Goal: Transaction & Acquisition: Register for event/course

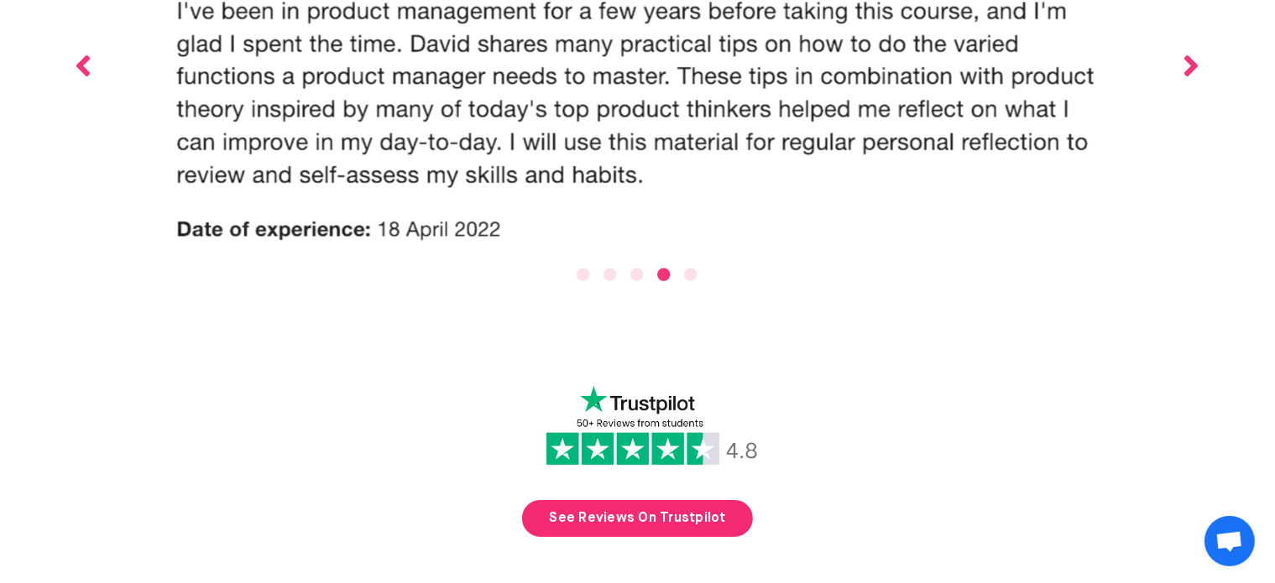
scroll to position [6379, 0]
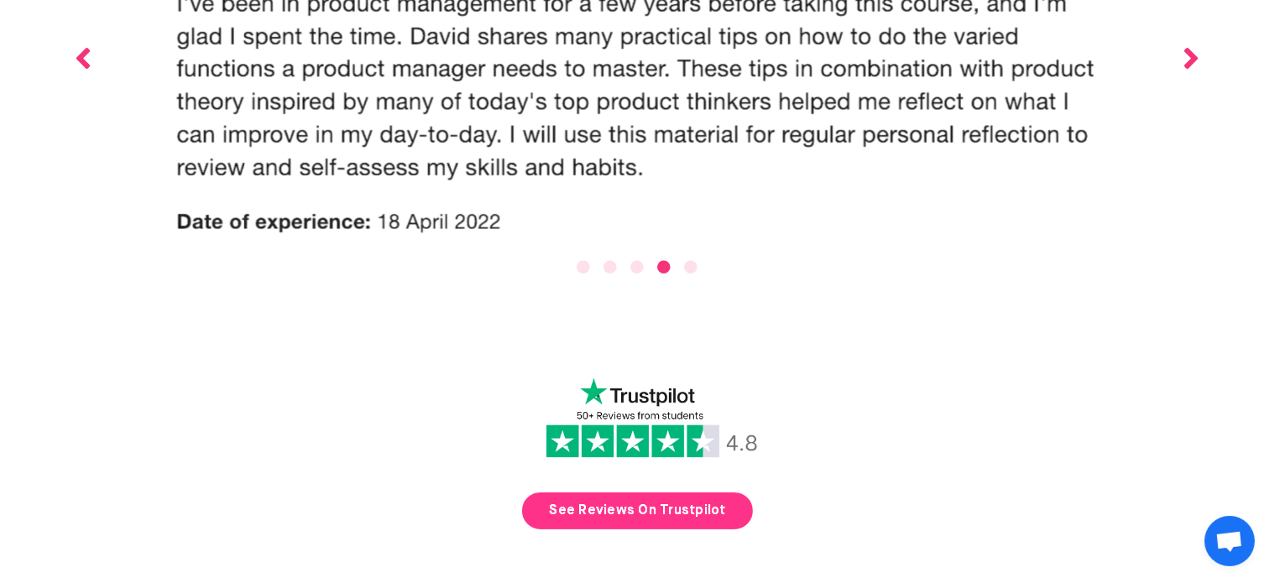
click at [648, 493] on link "See Reviews On Trustpilot" at bounding box center [637, 511] width 230 height 37
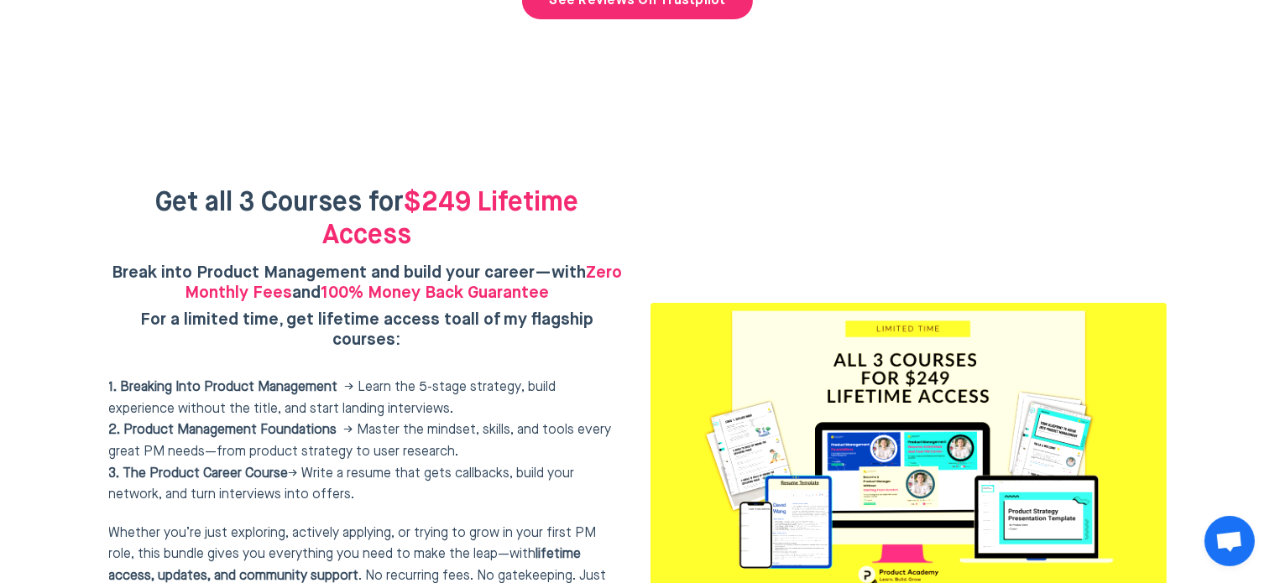
scroll to position [6861, 0]
click at [932, 328] on img at bounding box center [908, 447] width 516 height 290
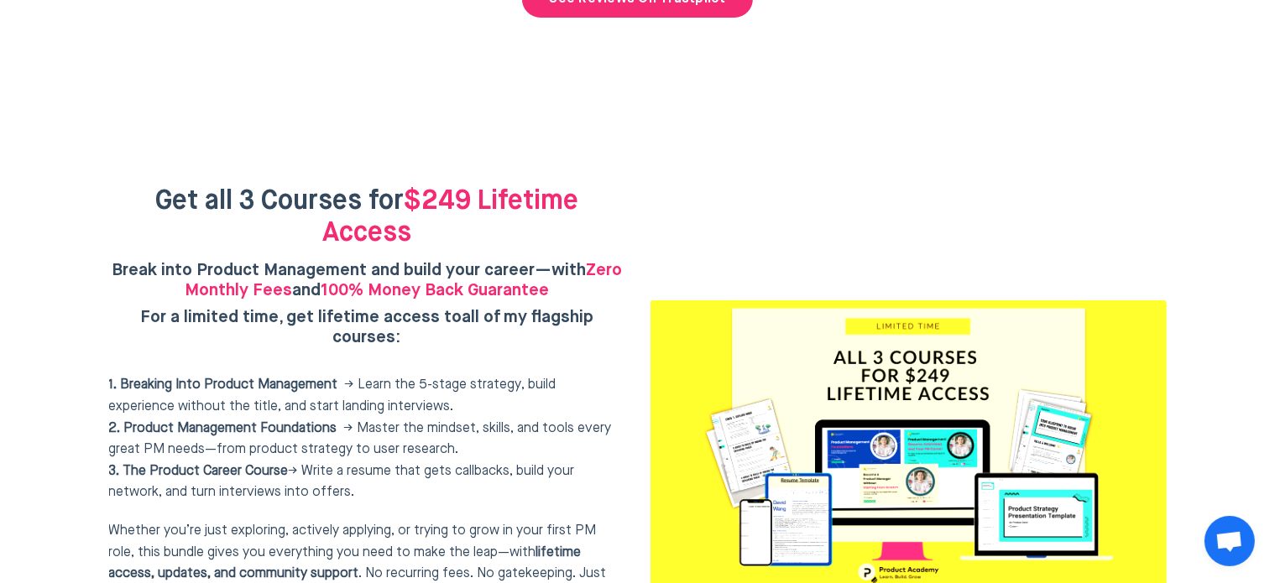
scroll to position [6891, 0]
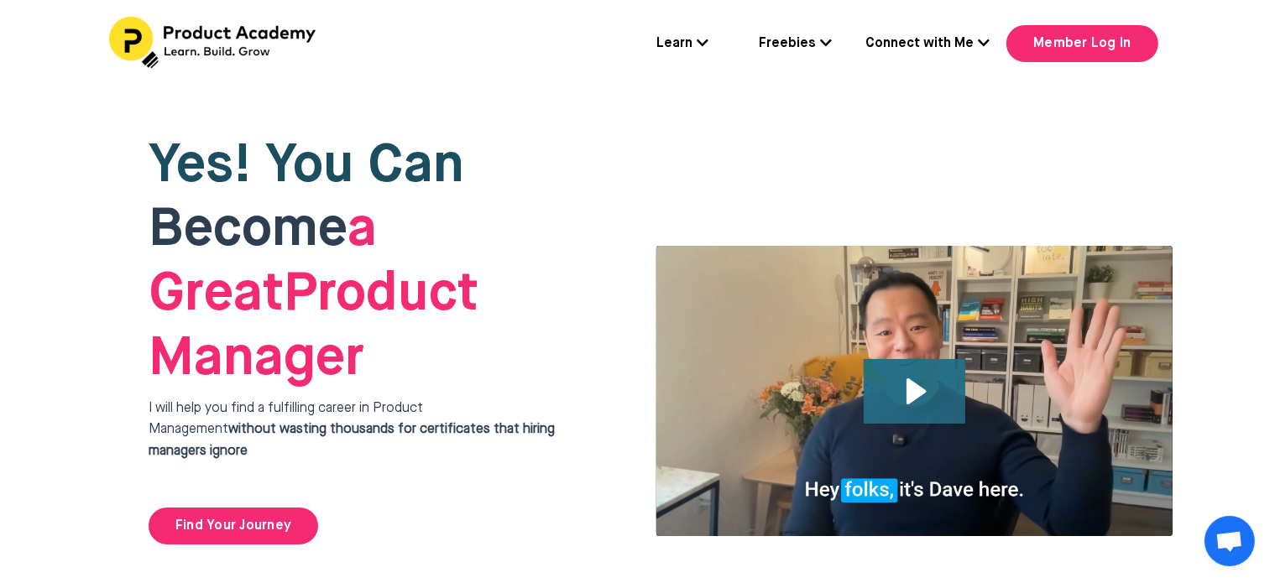
click at [906, 359] on icon "Play Video: file-uploads/sites/127338/video/4ffeae-3e1-a2cd-5ad6-eac528a42_Why_…" at bounding box center [915, 391] width 102 height 65
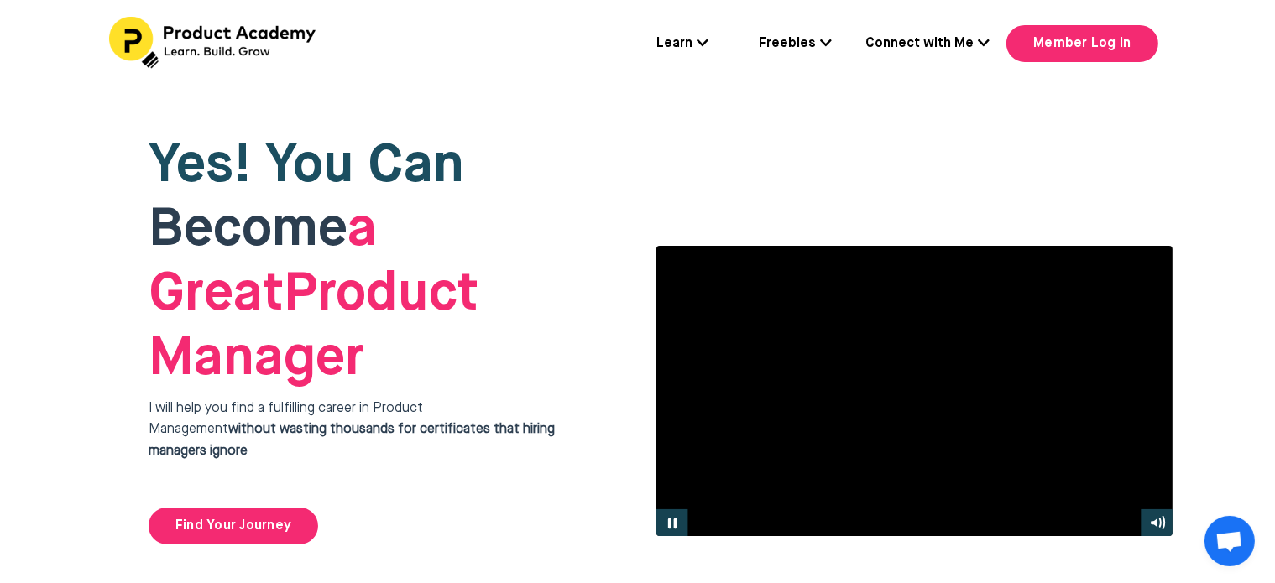
click at [968, 292] on div at bounding box center [914, 391] width 518 height 292
click at [917, 338] on div at bounding box center [914, 391] width 518 height 292
click at [920, 337] on div at bounding box center [914, 391] width 518 height 292
click at [705, 36] on icon at bounding box center [703, 42] width 12 height 13
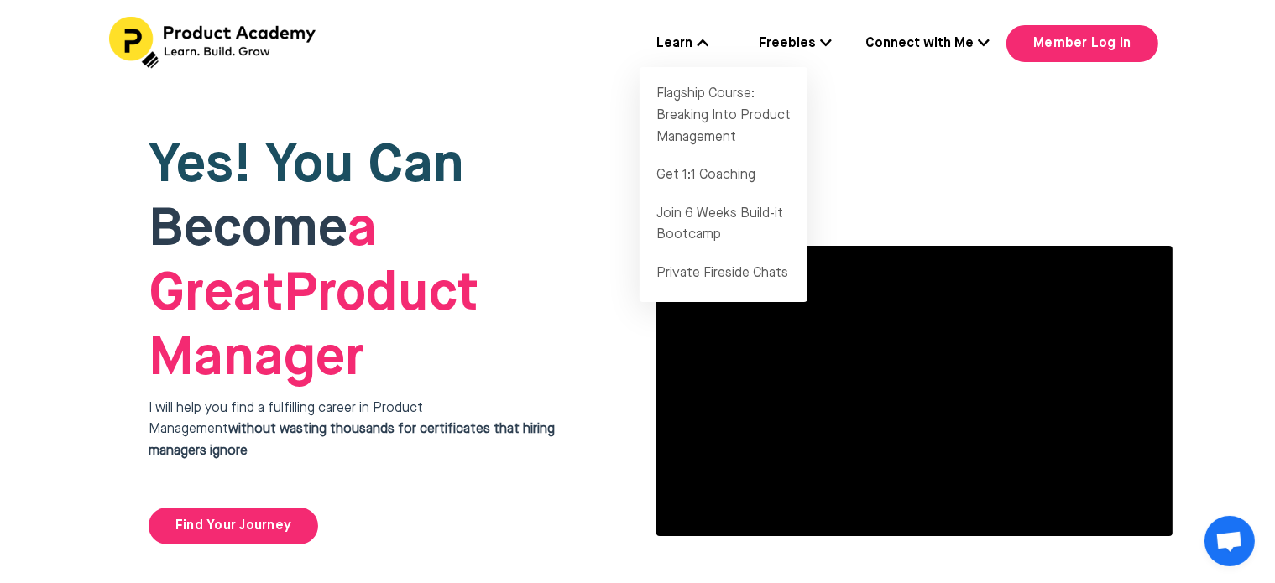
click at [557, 73] on div "Learn Flagship Course: Breaking Into Product Management Get 1:1 Coaching Join 6…" at bounding box center [637, 44] width 1275 height 88
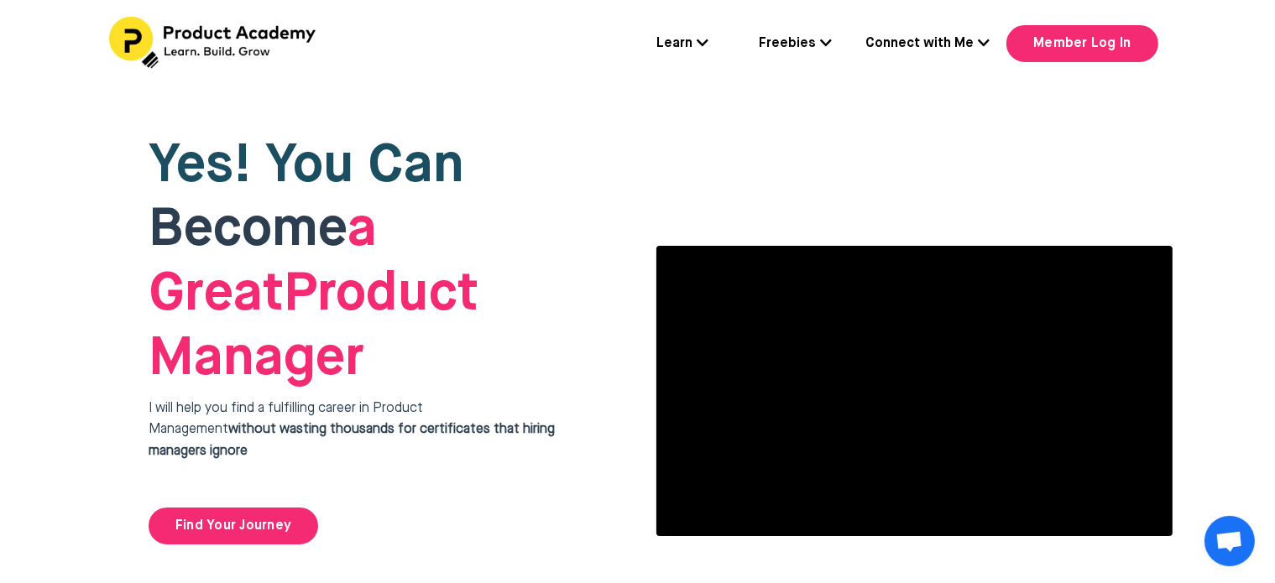
click at [822, 42] on icon at bounding box center [826, 42] width 12 height 13
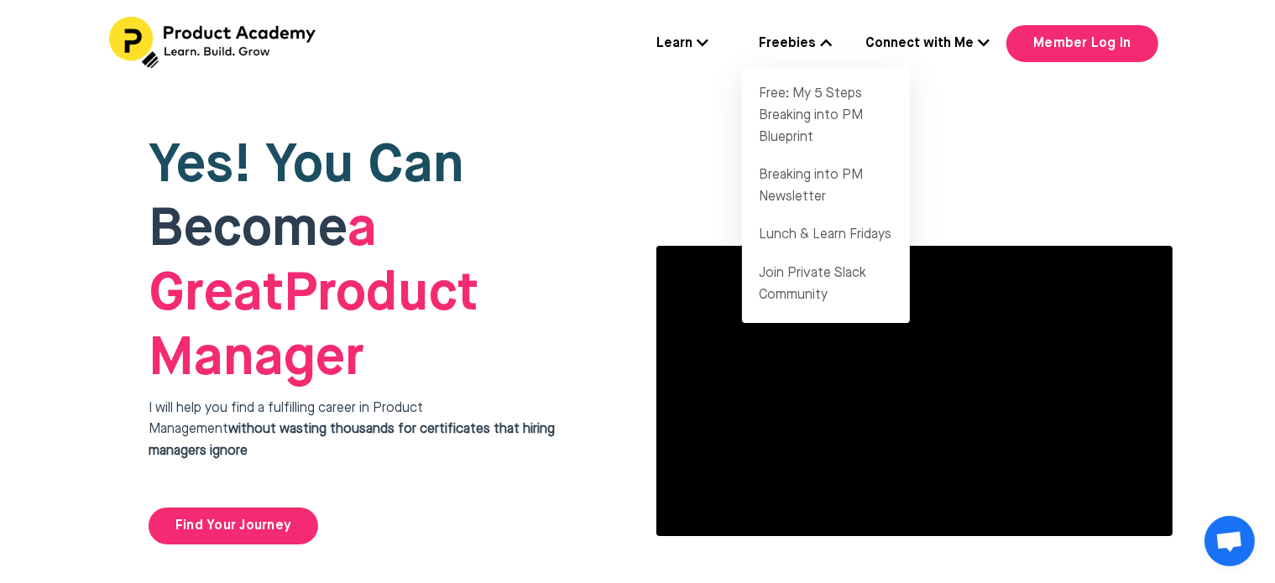
click at [535, 50] on div "Learn Flagship Course: Breaking Into Product Management Get 1:1 Coaching Join 6…" at bounding box center [522, 43] width 373 height 23
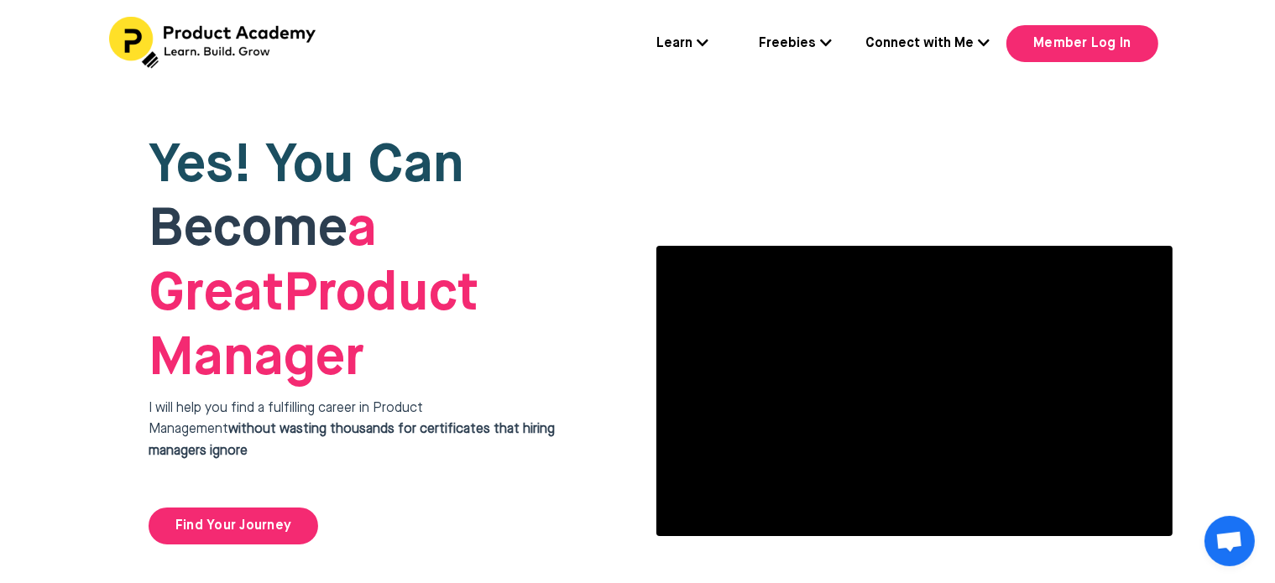
click at [705, 40] on icon at bounding box center [703, 42] width 12 height 13
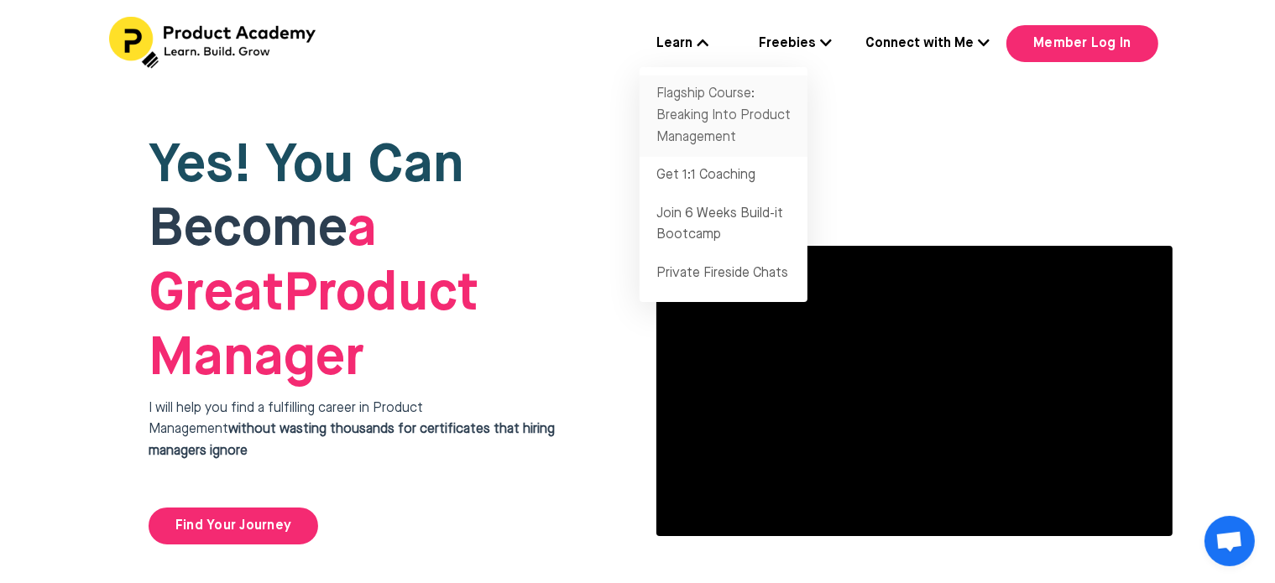
click at [708, 97] on link "Flagship Course: Breaking Into Product Management" at bounding box center [724, 116] width 168 height 81
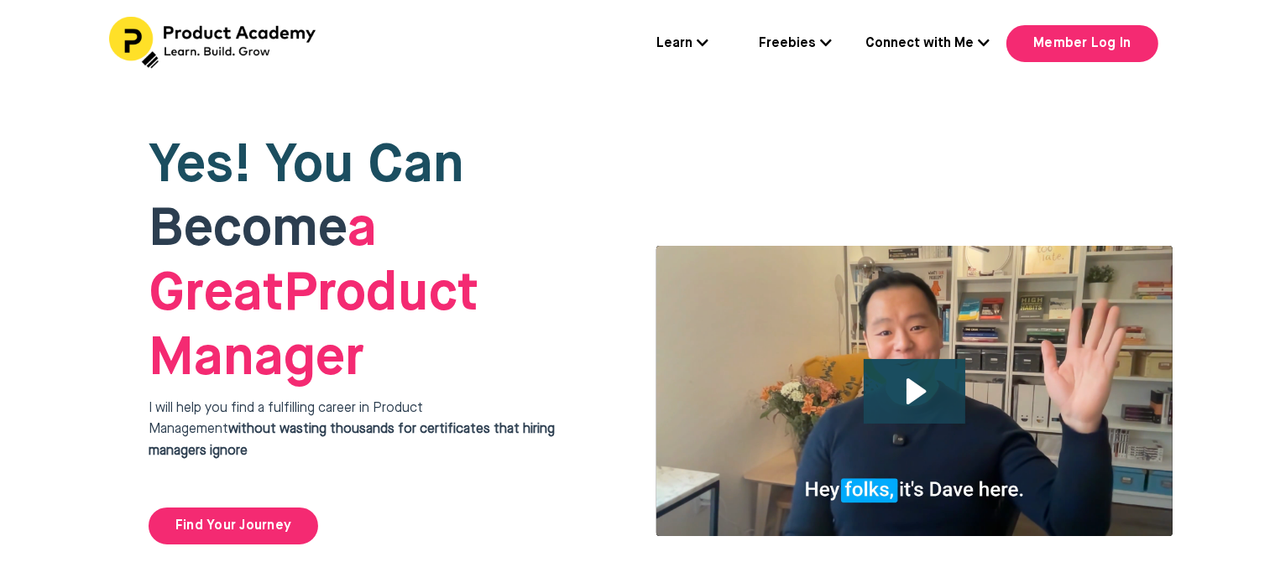
click at [707, 43] on icon at bounding box center [703, 42] width 12 height 13
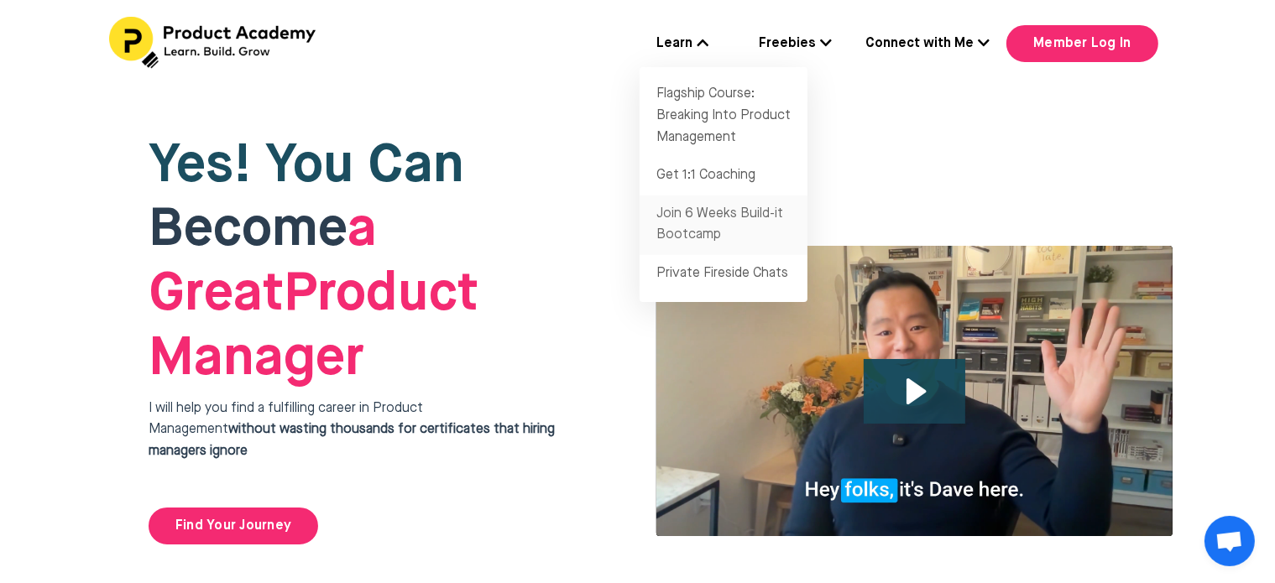
click at [720, 219] on link "Join 6 Weeks Build-it Bootcamp" at bounding box center [724, 226] width 168 height 60
